Goal: Information Seeking & Learning: Learn about a topic

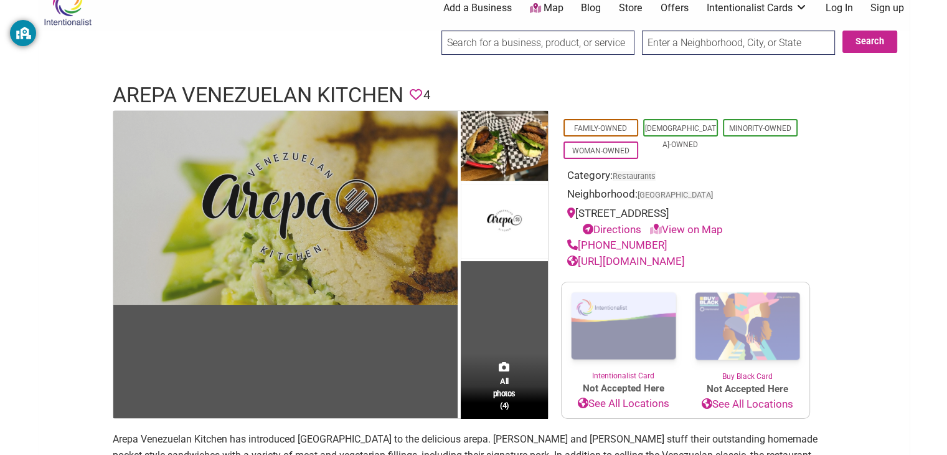
scroll to position [17, 0]
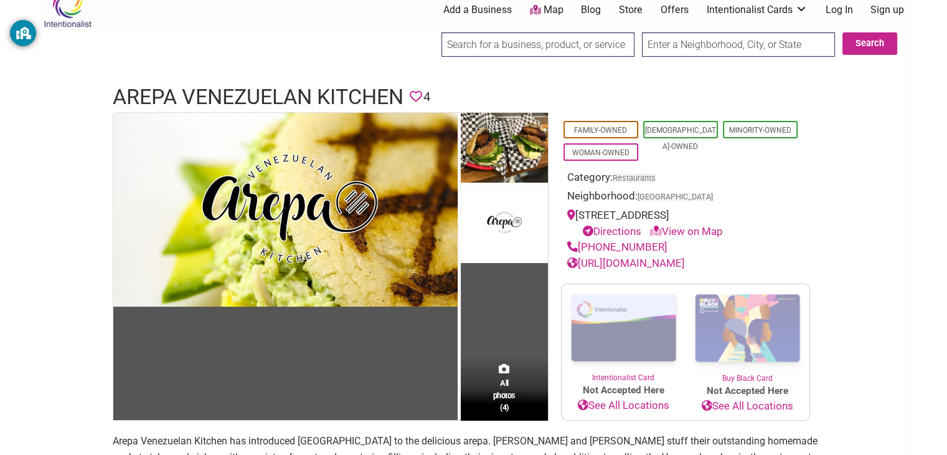
click at [506, 340] on td "All photos (4)" at bounding box center [504, 267] width 87 height 308
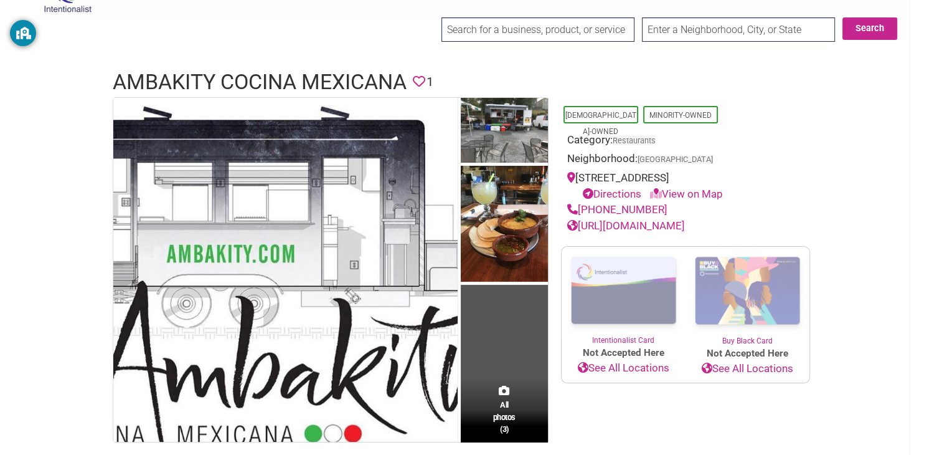
scroll to position [35, 0]
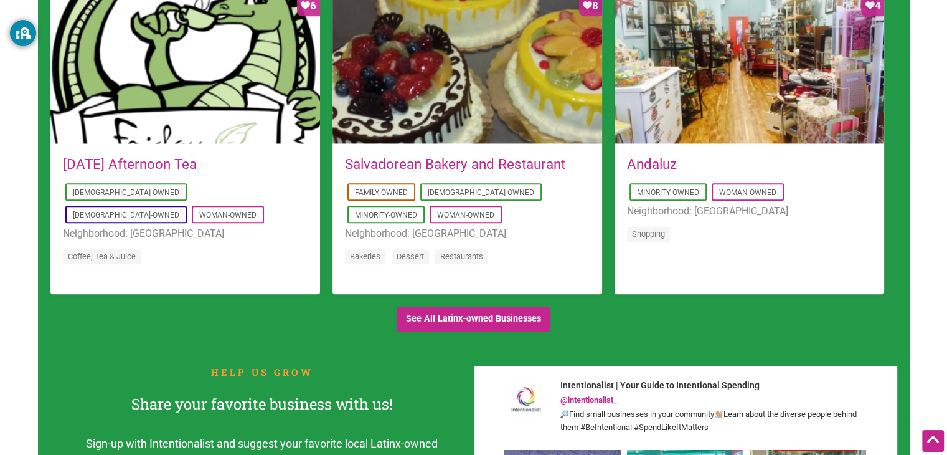
scroll to position [1224, 0]
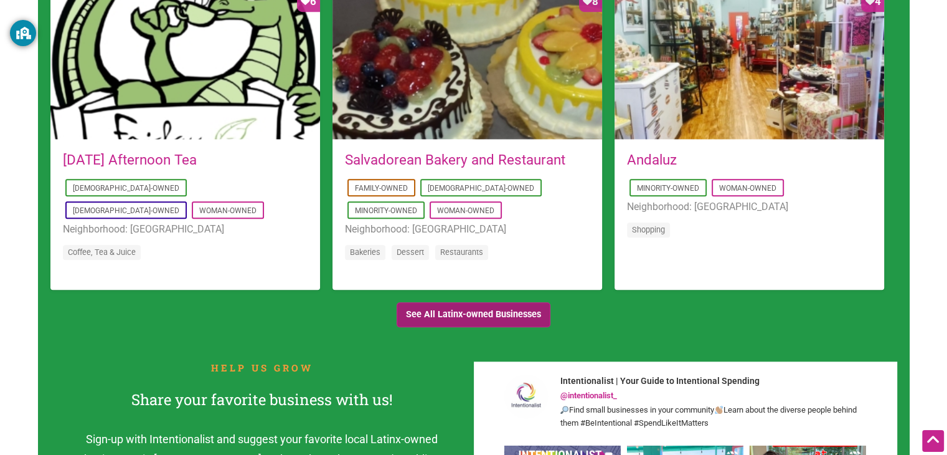
click at [473, 320] on link "See All Latinx-owned Businesses" at bounding box center [474, 315] width 154 height 26
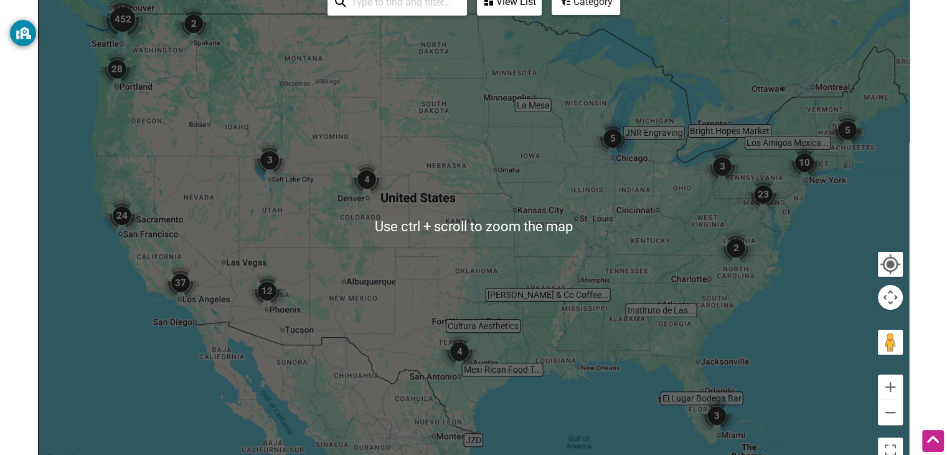
scroll to position [226, 0]
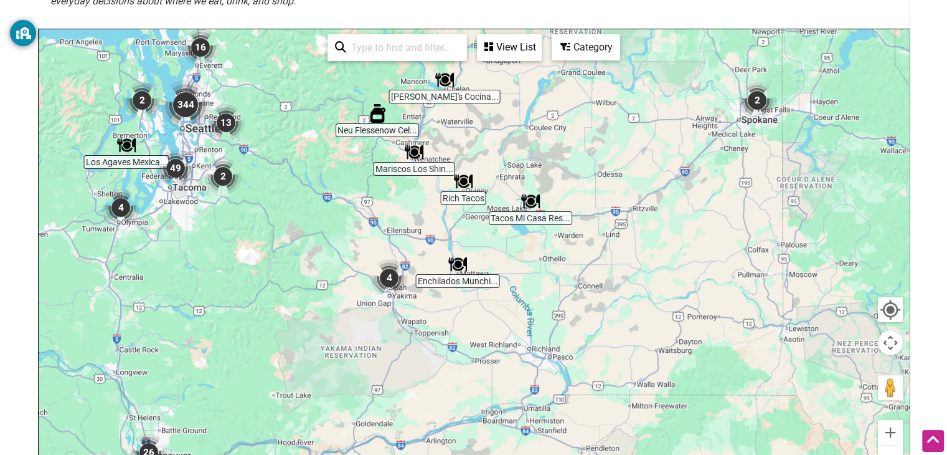
click at [188, 110] on img "344" at bounding box center [186, 105] width 50 height 50
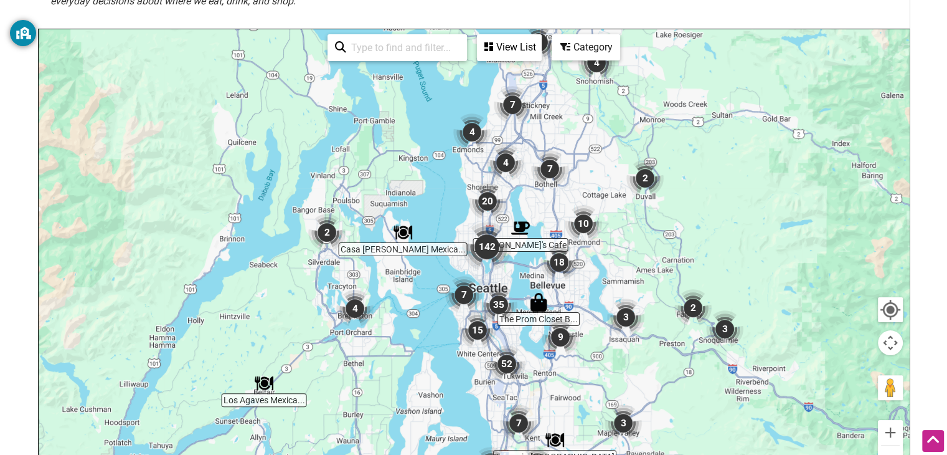
click at [483, 242] on img "142" at bounding box center [487, 247] width 50 height 50
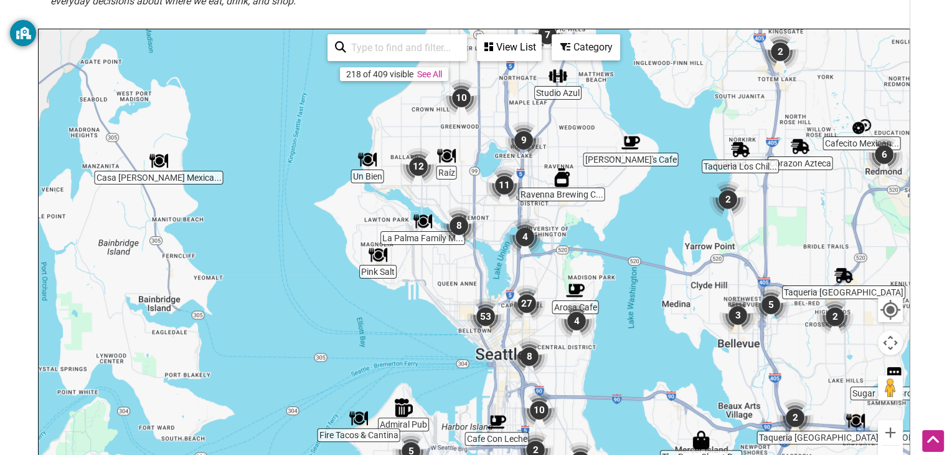
click at [489, 317] on img "53" at bounding box center [485, 316] width 37 height 37
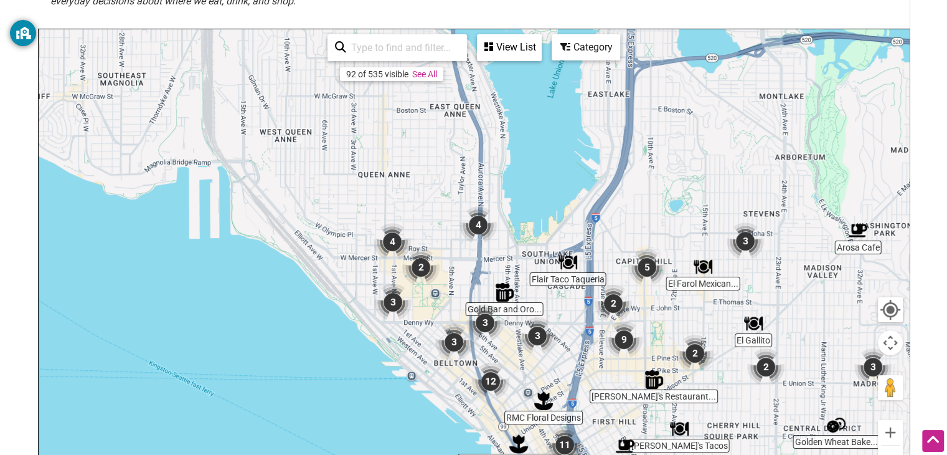
drag, startPoint x: 413, startPoint y: 202, endPoint x: 440, endPoint y: 328, distance: 128.5
click at [440, 328] on div "To navigate, press the arrow keys." at bounding box center [474, 271] width 871 height 484
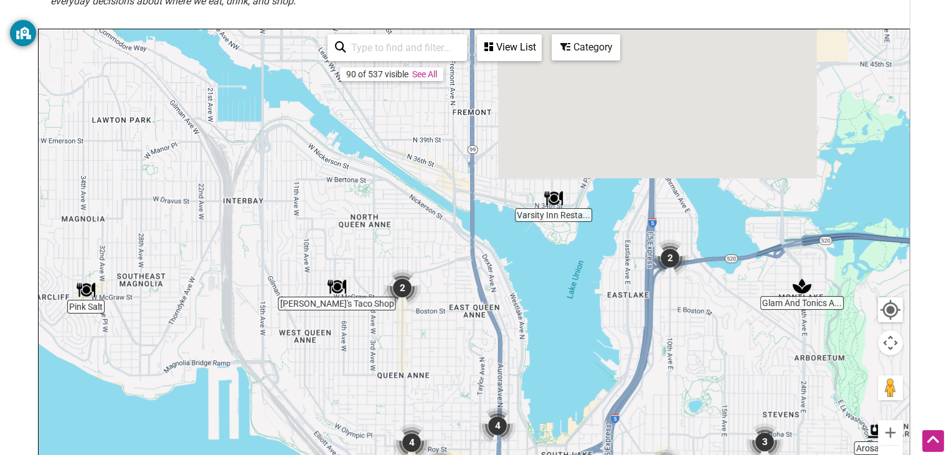
drag, startPoint x: 427, startPoint y: 227, endPoint x: 453, endPoint y: 399, distance: 174.6
click at [453, 399] on div "To navigate, press the arrow keys." at bounding box center [474, 271] width 871 height 484
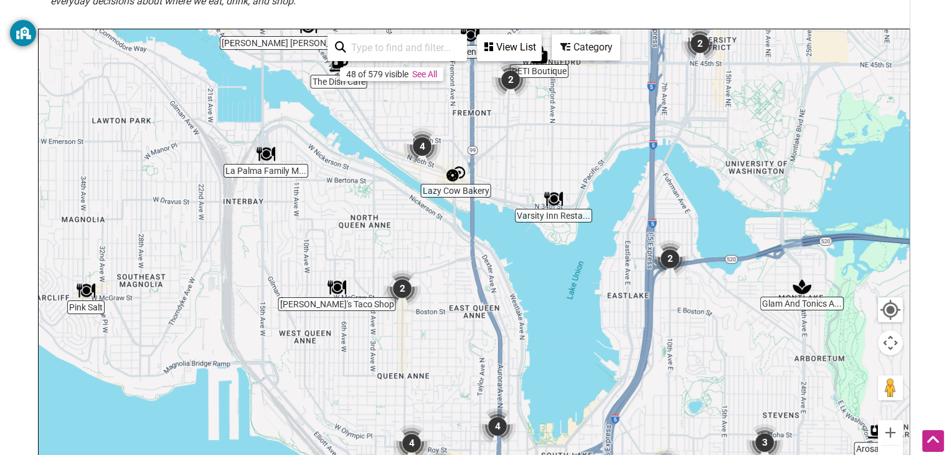
click at [420, 143] on img "4" at bounding box center [422, 146] width 37 height 37
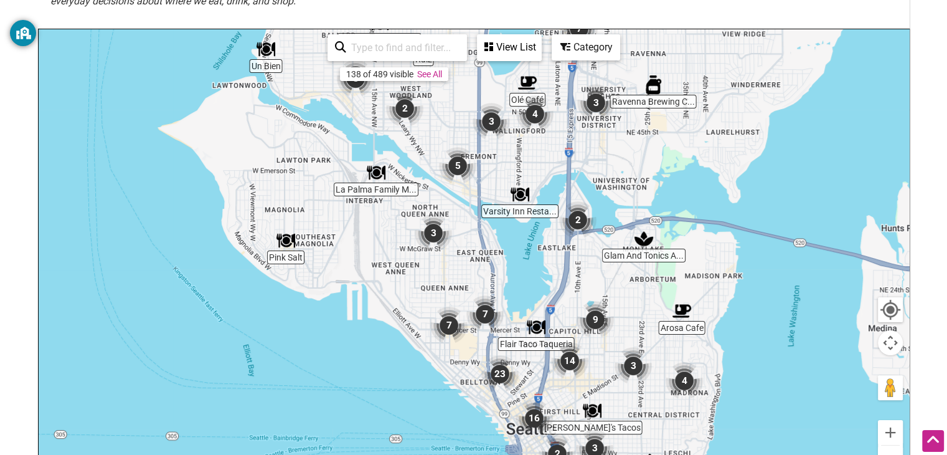
click at [498, 50] on div "View List" at bounding box center [509, 47] width 62 height 24
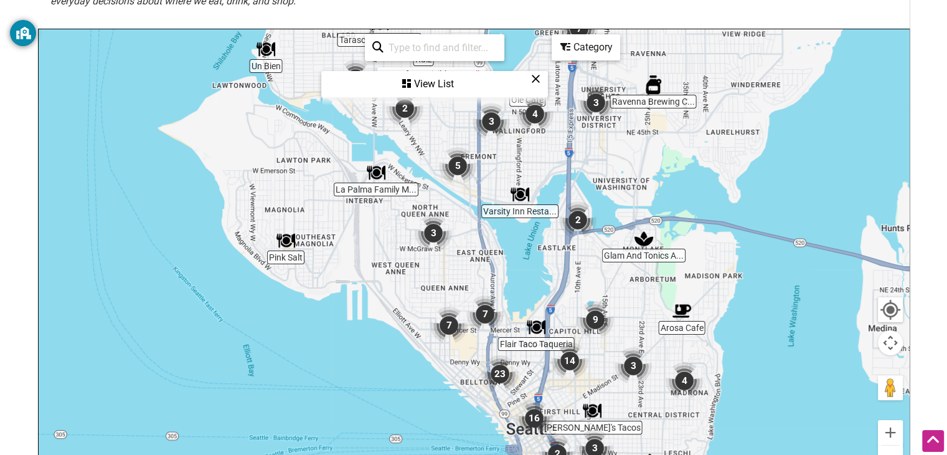
click at [458, 85] on div "View List" at bounding box center [435, 84] width 224 height 24
